Goal: Transaction & Acquisition: Purchase product/service

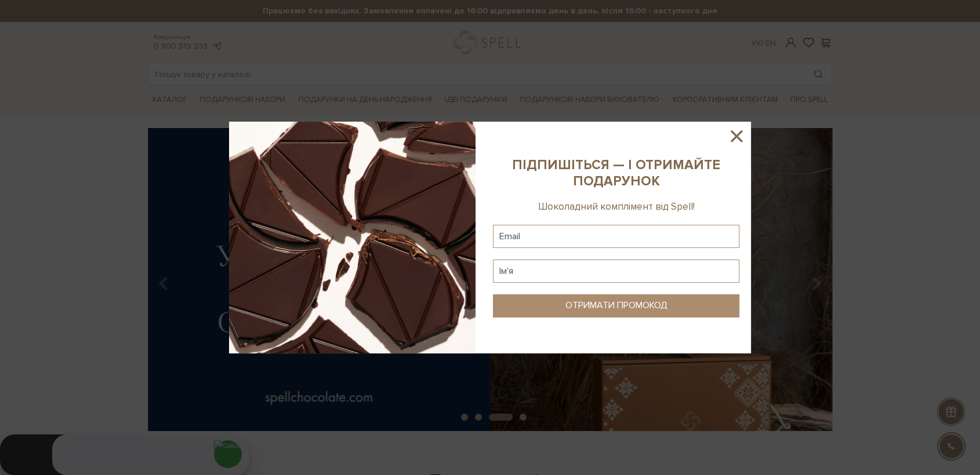
click at [738, 130] on icon at bounding box center [736, 136] width 20 height 20
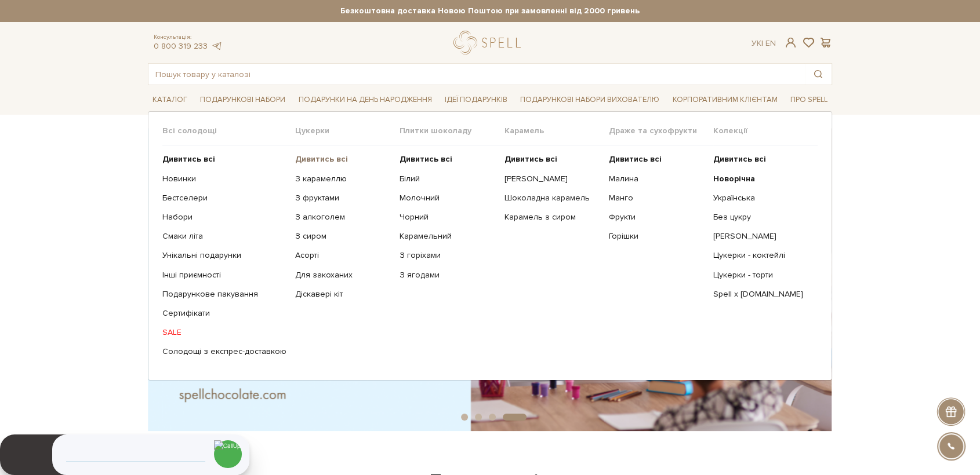
click at [312, 159] on b "Дивитись всі" at bounding box center [321, 159] width 53 height 10
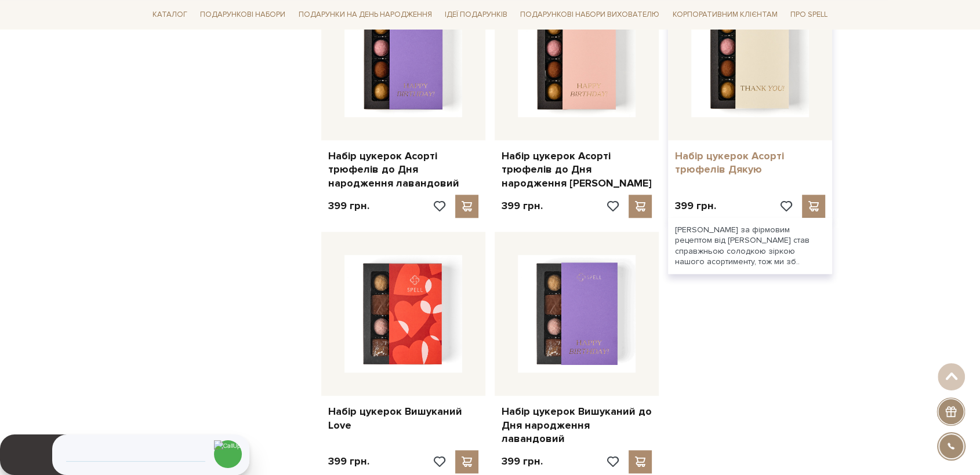
scroll to position [1224, 0]
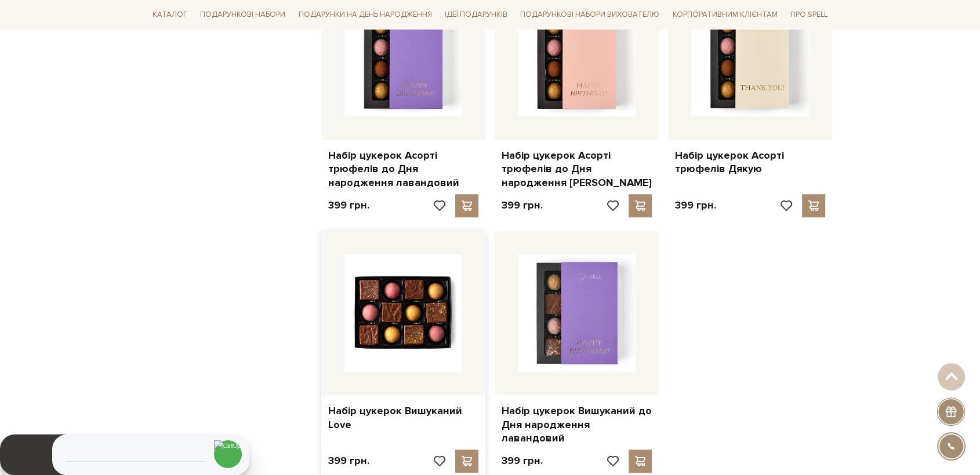
click at [414, 318] on img at bounding box center [403, 313] width 118 height 118
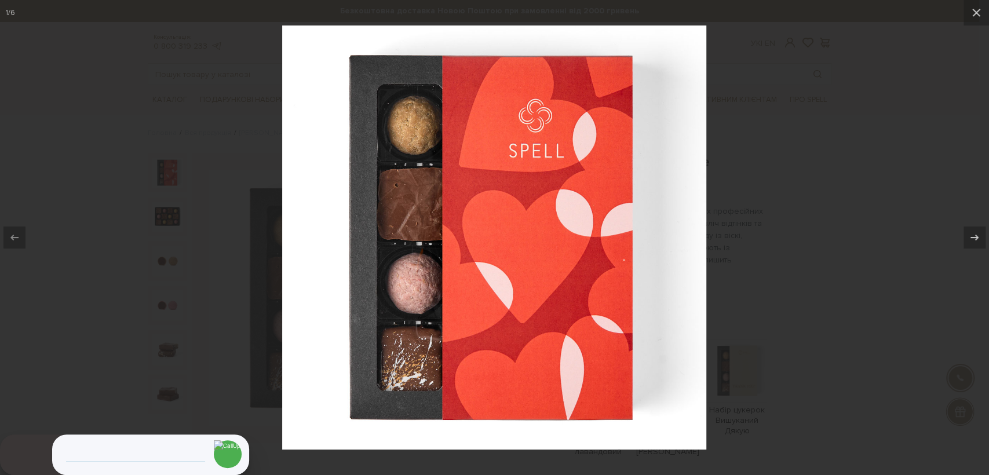
drag, startPoint x: 83, startPoint y: 131, endPoint x: 147, endPoint y: 149, distance: 65.7
click at [82, 130] on div at bounding box center [494, 237] width 989 height 475
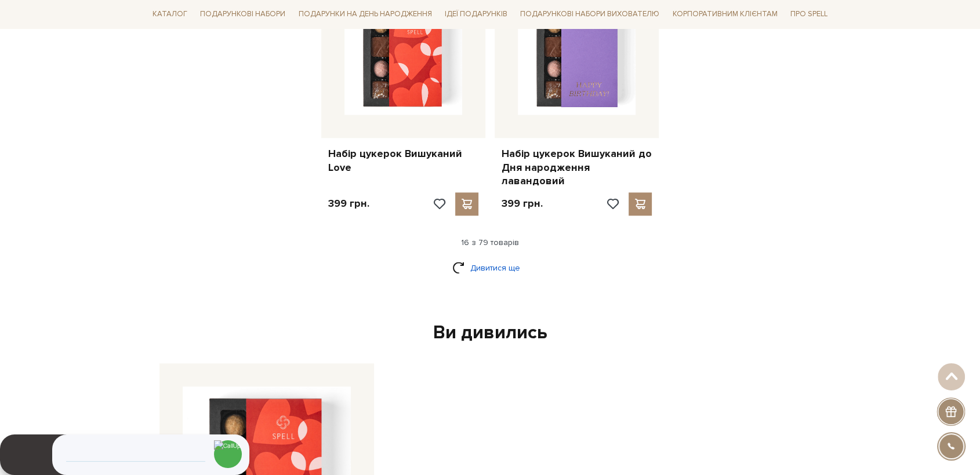
click at [487, 258] on link "Дивитися ще" at bounding box center [489, 268] width 75 height 20
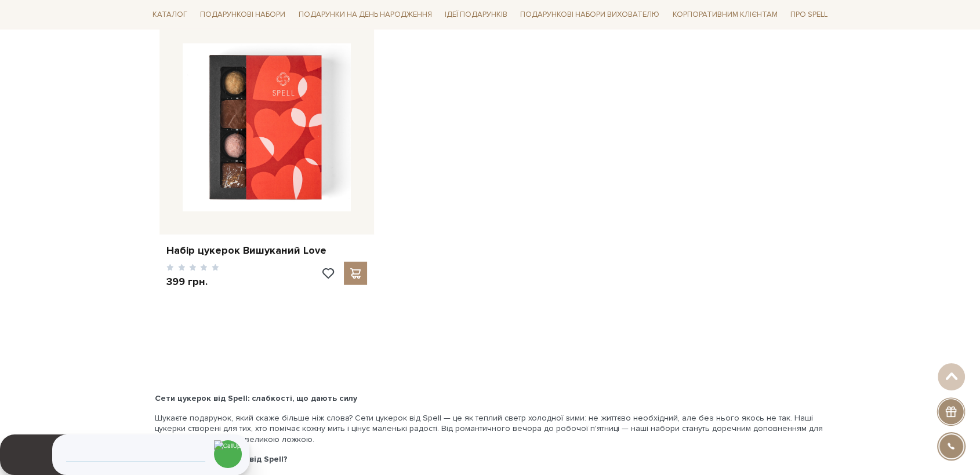
scroll to position [3091, 0]
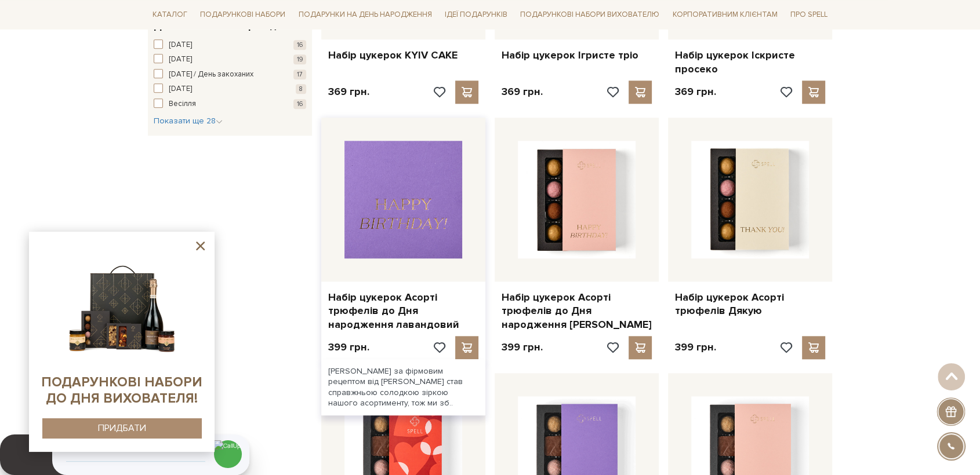
scroll to position [1094, 0]
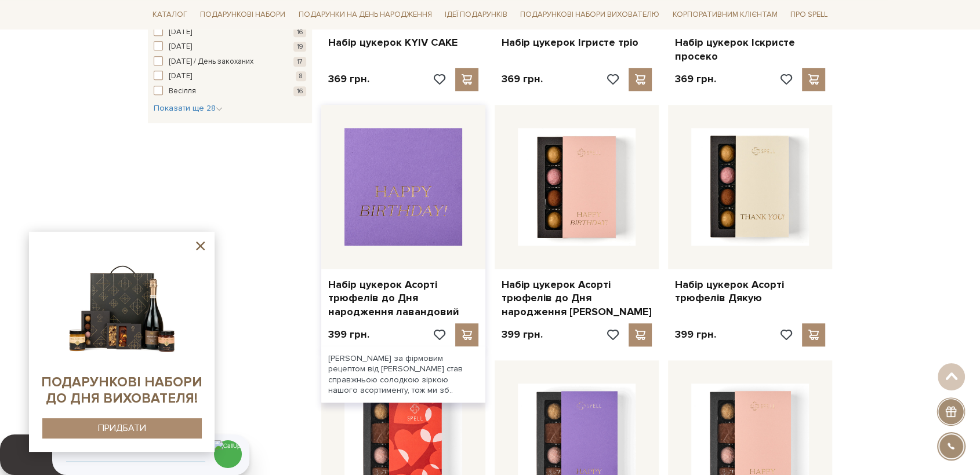
click at [403, 210] on img at bounding box center [403, 187] width 118 height 118
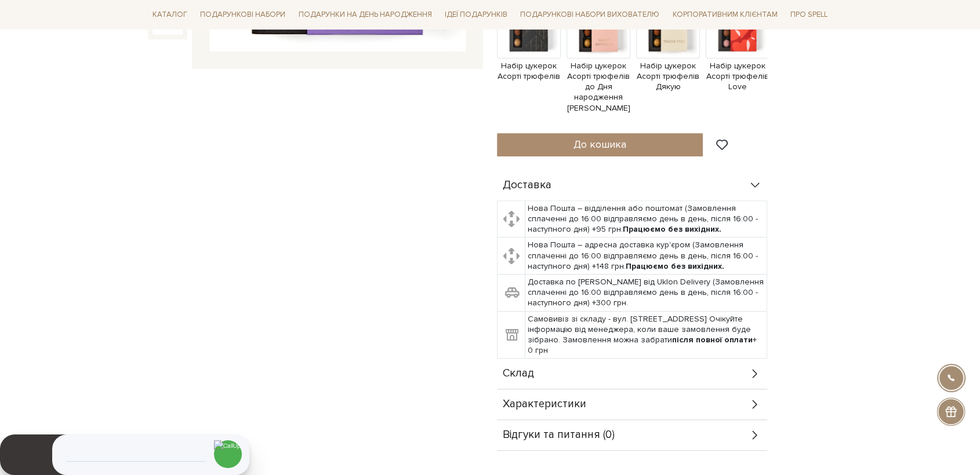
scroll to position [386, 0]
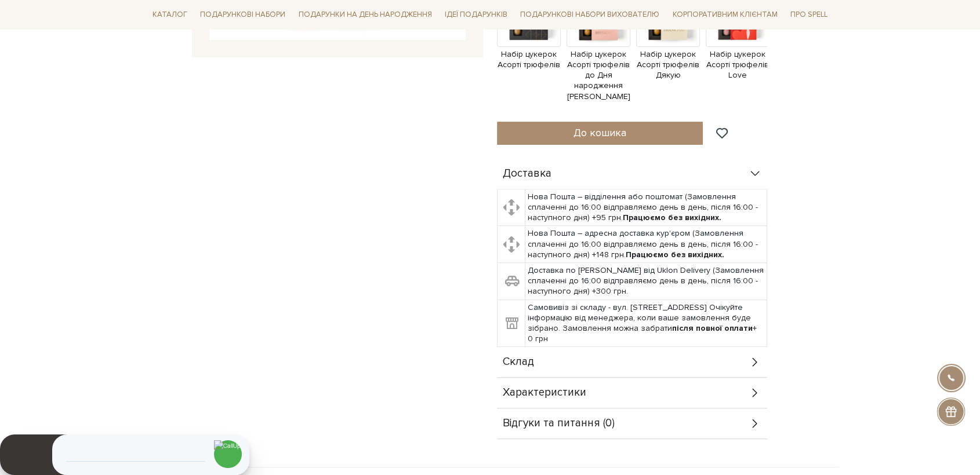
drag, startPoint x: 534, startPoint y: 364, endPoint x: 545, endPoint y: 394, distance: 31.5
click at [534, 364] on div "Склад" at bounding box center [632, 362] width 270 height 30
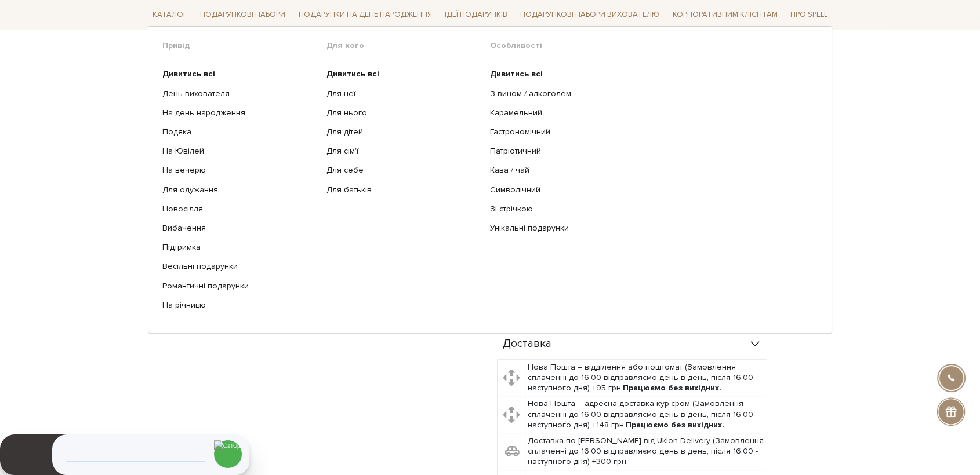
scroll to position [0, 0]
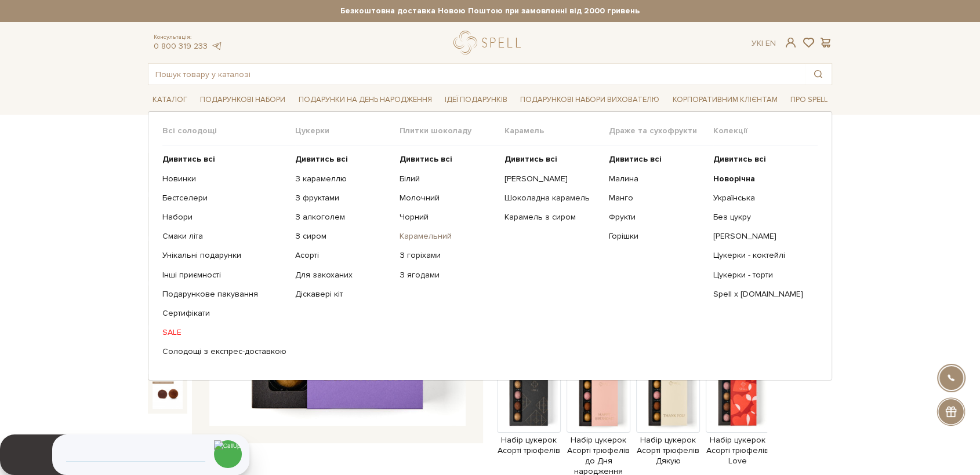
click at [425, 235] on link "Карамельний" at bounding box center [447, 236] width 96 height 10
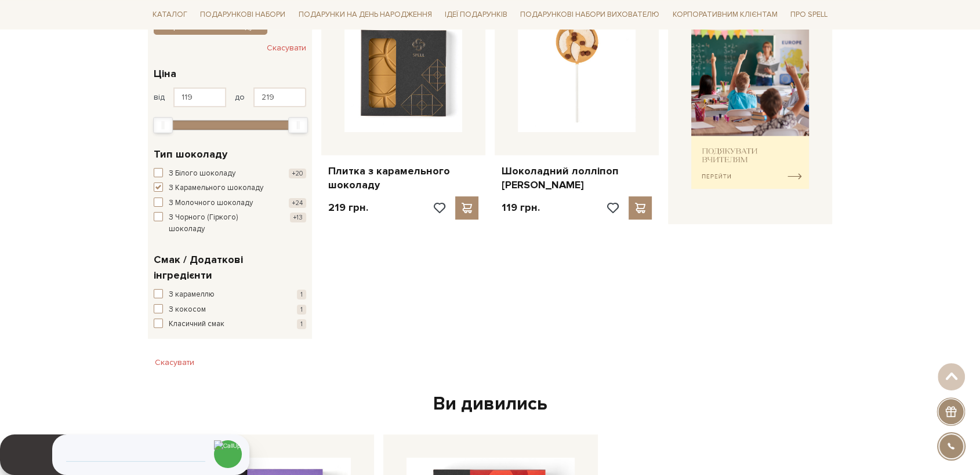
scroll to position [64, 0]
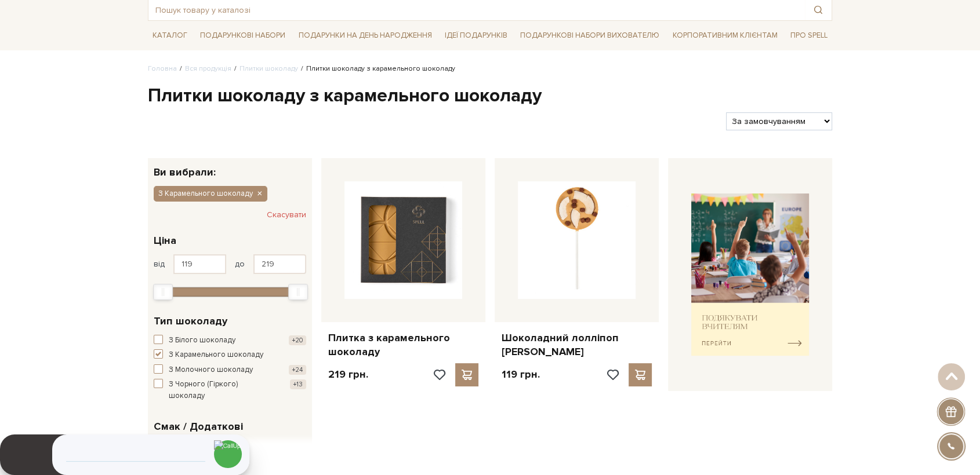
click at [203, 361] on div "З Білого шоколаду +20 З Карамельного шоколаду +2 З Молочного шоколаду +24 З Чор…" at bounding box center [230, 368] width 152 height 67
click at [156, 353] on span "button" at bounding box center [158, 353] width 9 height 9
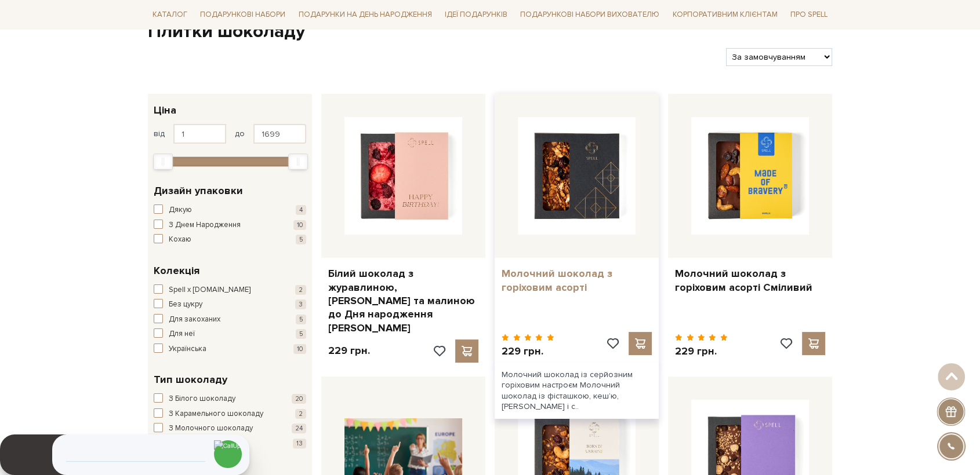
click at [540, 293] on link "Молочний шоколад з горіховим асорті" at bounding box center [576, 280] width 150 height 27
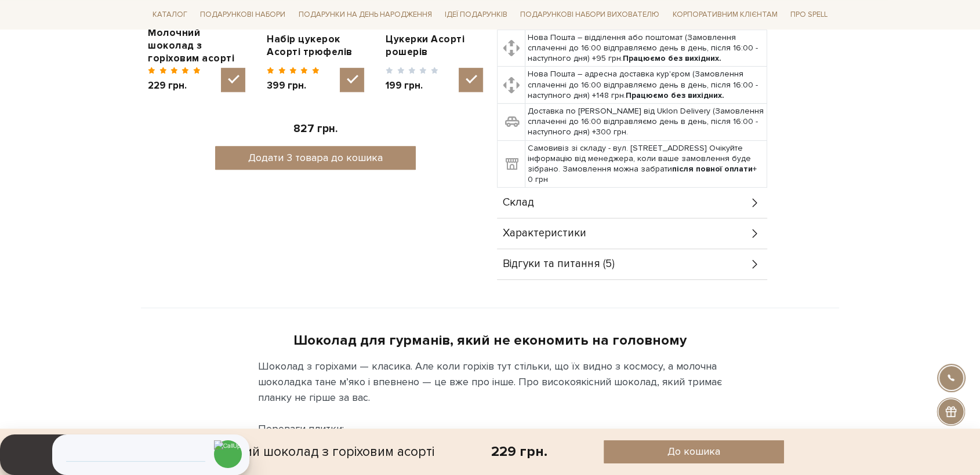
scroll to position [580, 0]
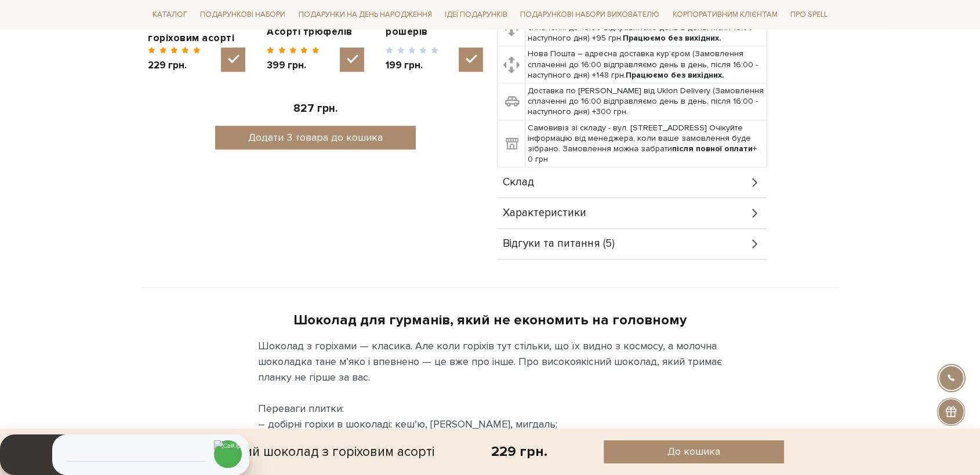
click at [543, 191] on div "Склад" at bounding box center [632, 183] width 270 height 30
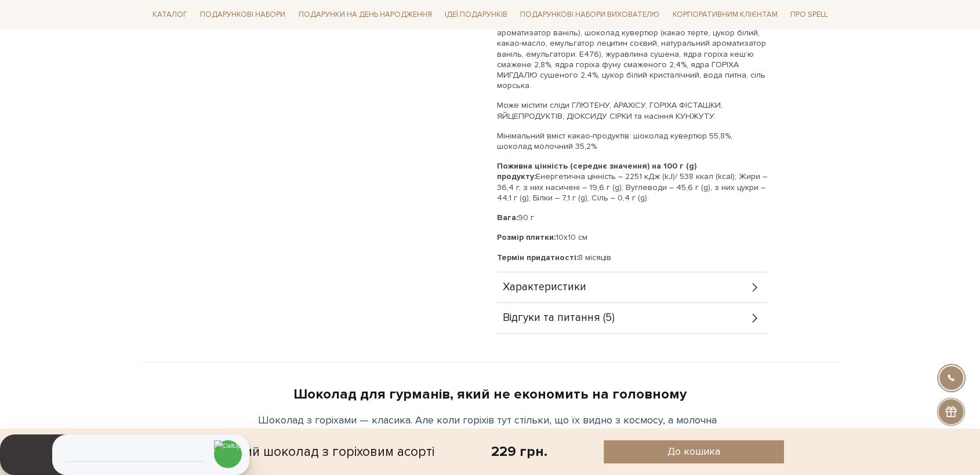
scroll to position [837, 0]
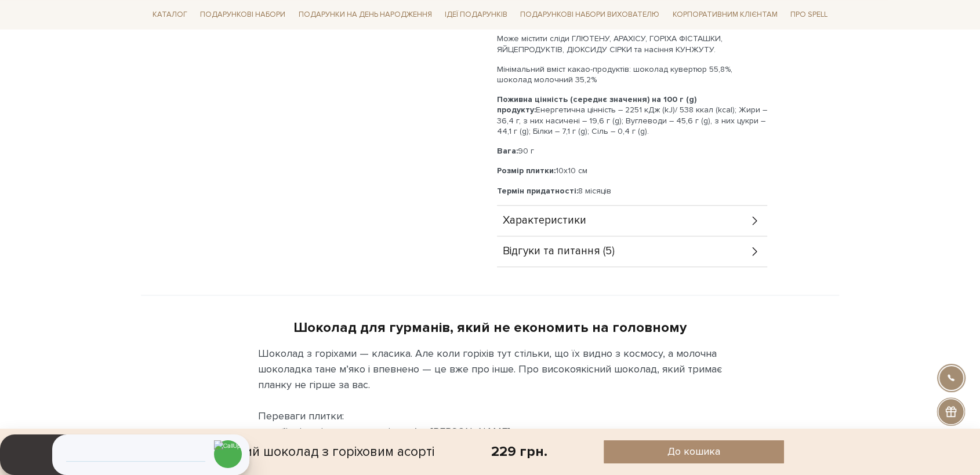
click at [938, 216] on body "Подарункові набори SALE Корпоративним клієнтам Доставка і оплата Консультація: …" at bounding box center [490, 480] width 980 height 2634
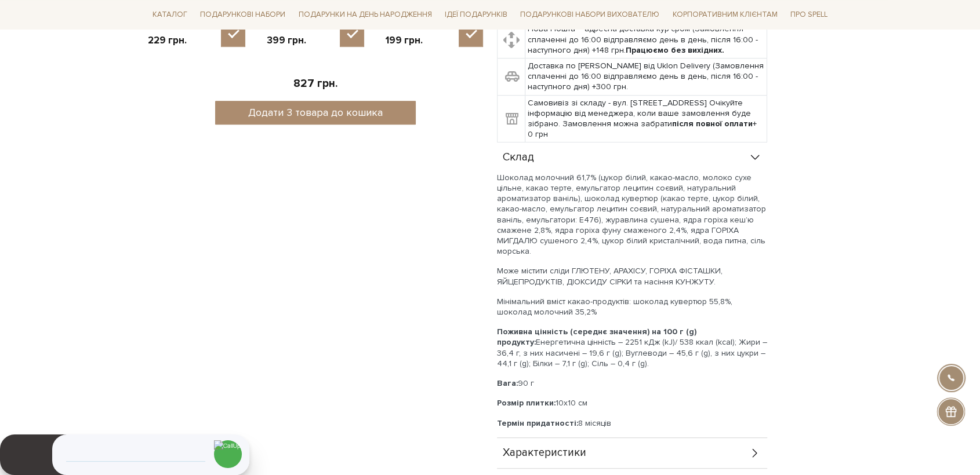
scroll to position [257, 0]
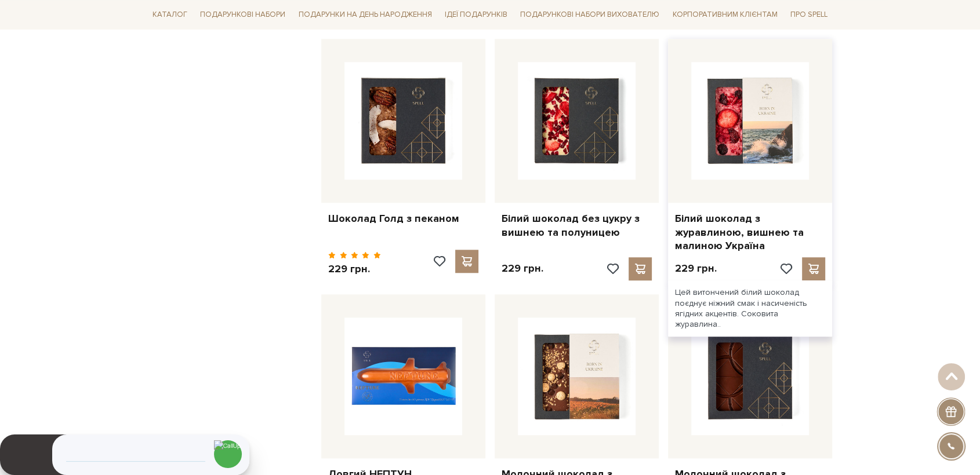
scroll to position [1094, 0]
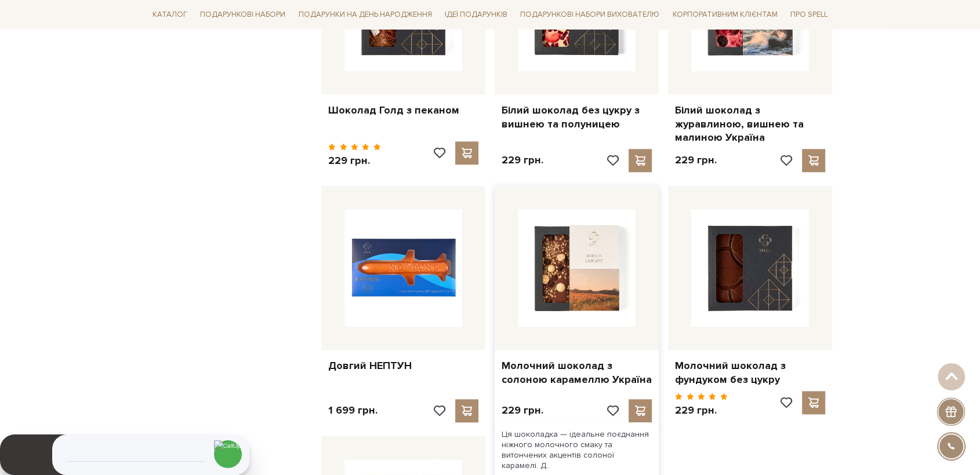
click at [581, 284] on img at bounding box center [577, 268] width 118 height 118
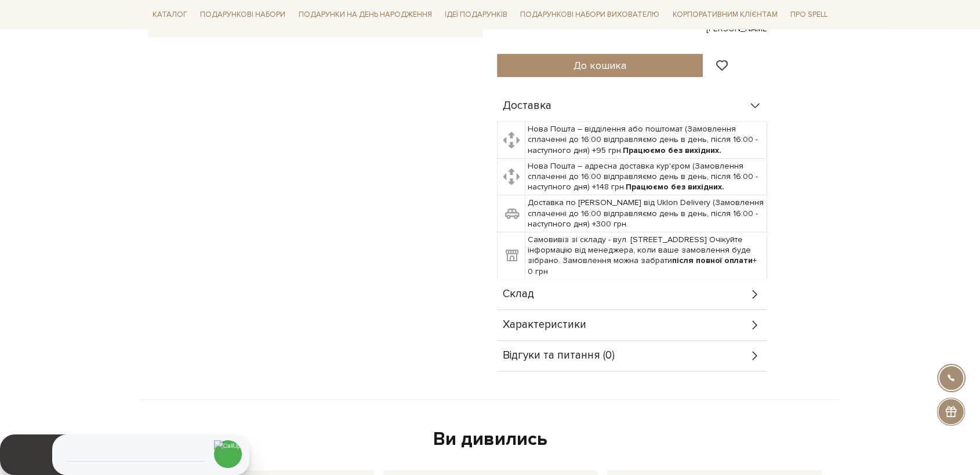
click at [552, 320] on span "Характеристики" at bounding box center [544, 325] width 83 height 10
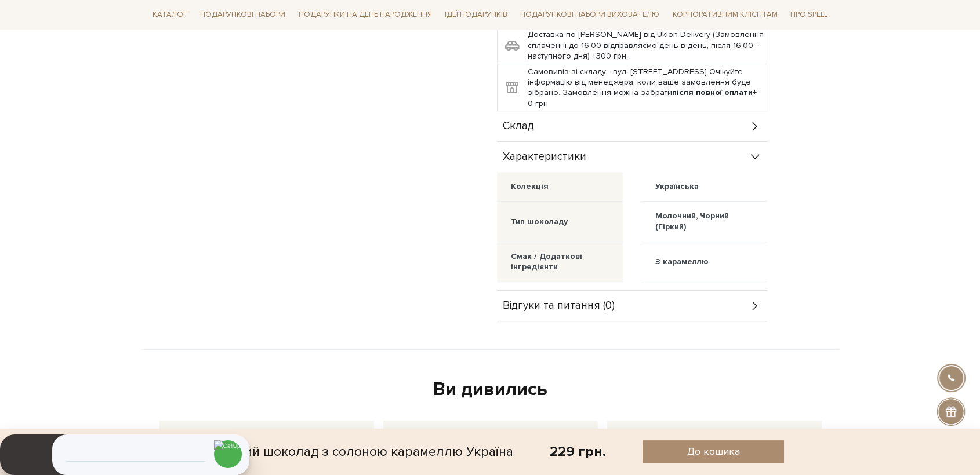
scroll to position [644, 0]
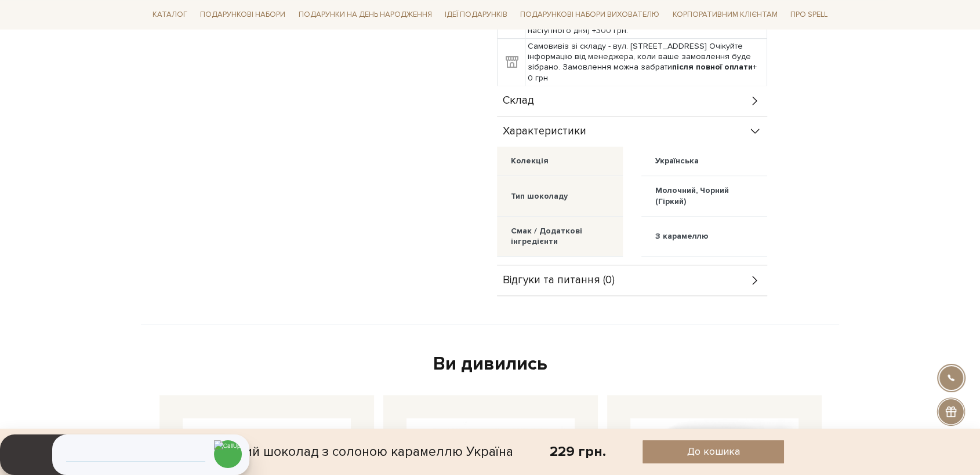
click at [529, 96] on span "Склад" at bounding box center [518, 101] width 31 height 10
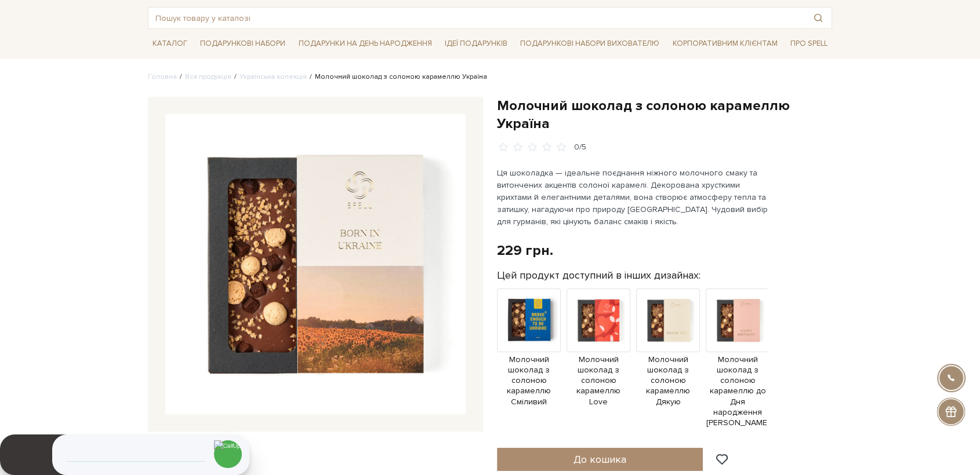
scroll to position [0, 0]
